Goal: Navigation & Orientation: Find specific page/section

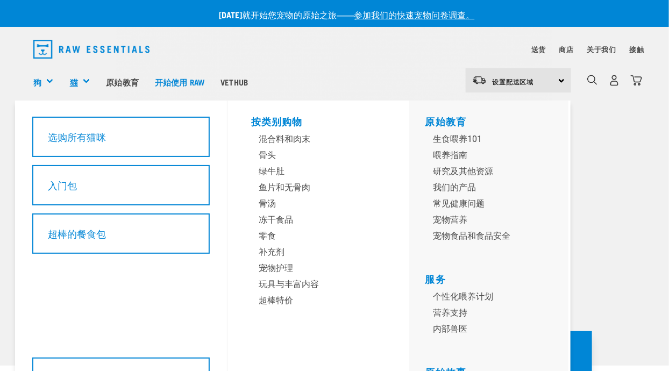
click at [75, 84] on link "猫" at bounding box center [74, 82] width 8 height 12
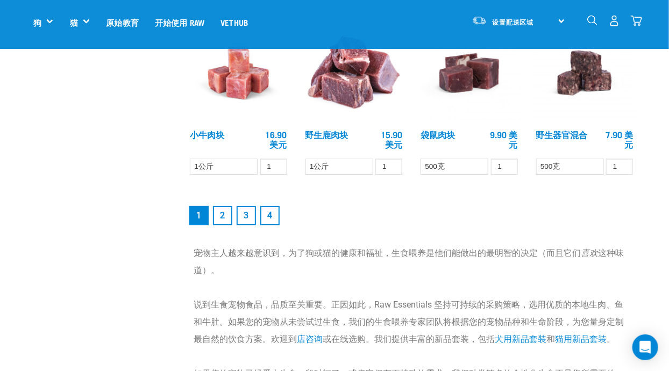
scroll to position [1432, 0]
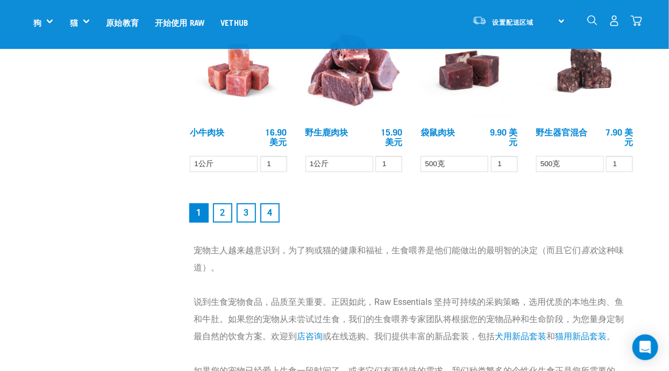
click at [219, 212] on link "2" at bounding box center [222, 212] width 19 height 19
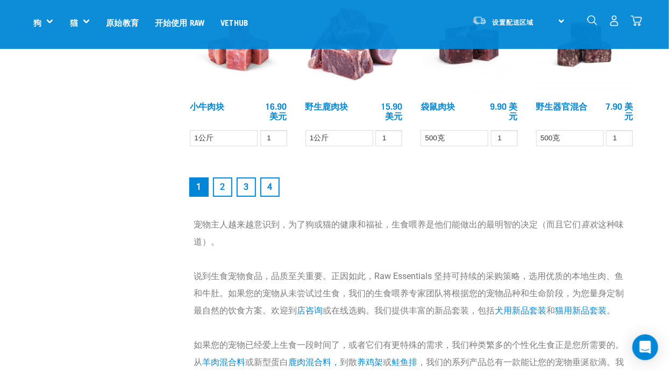
scroll to position [1483, 0]
